Goal: Navigation & Orientation: Understand site structure

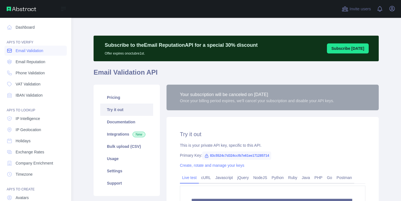
click at [16, 51] on span "Email Validation" at bounding box center [30, 51] width 28 height 6
click at [24, 62] on span "Email Reputation" at bounding box center [31, 62] width 30 height 6
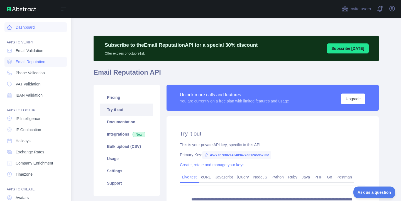
click at [25, 30] on link "Dashboard" at bounding box center [35, 27] width 62 height 10
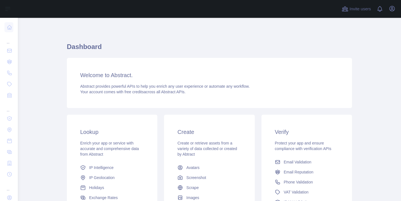
click at [47, 49] on main "Dashboard Welcome to Abstract. Abstract provides powerful APIs to help you enri…" at bounding box center [209, 109] width 383 height 183
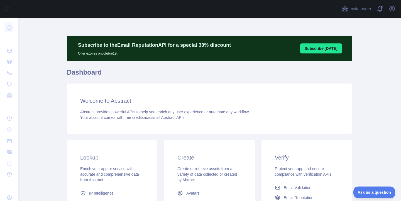
click at [57, 88] on main "Subscribe to the Email Reputation API for a special 30 % discount Offer expires…" at bounding box center [209, 109] width 383 height 183
